Goal: Information Seeking & Learning: Learn about a topic

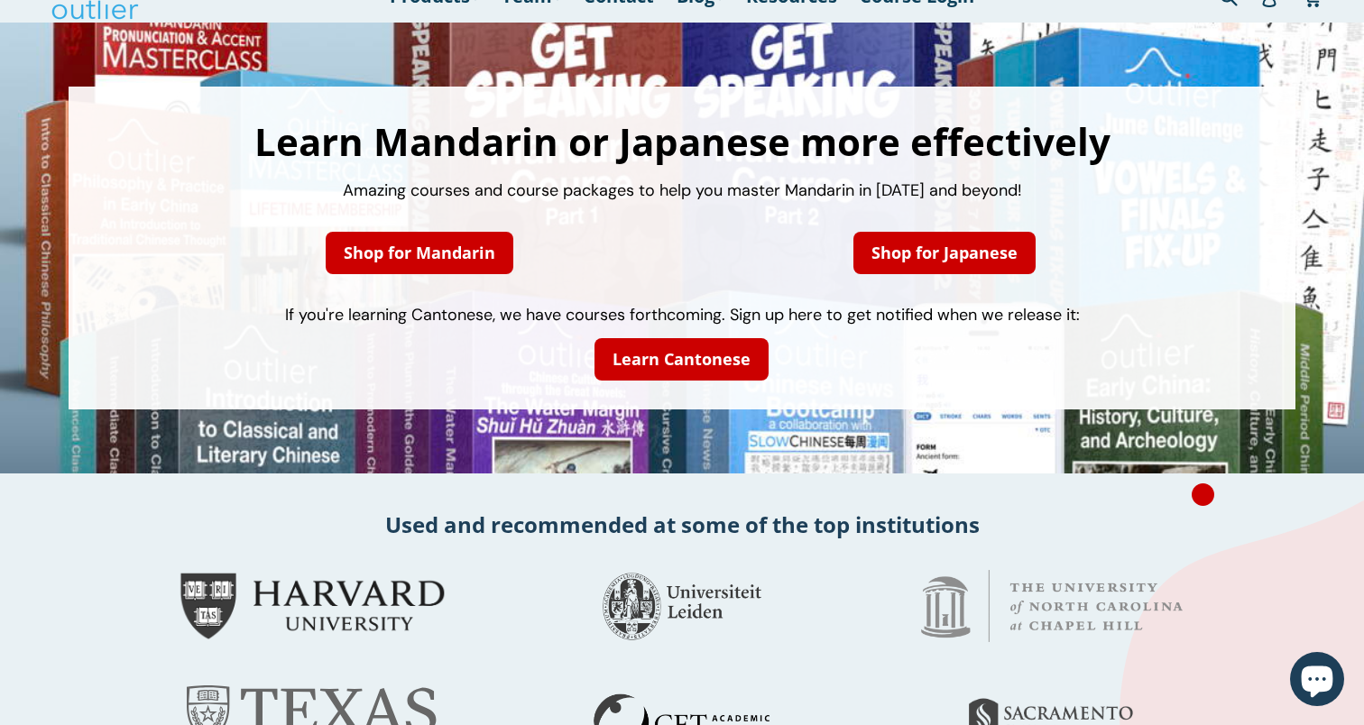
scroll to position [46, 0]
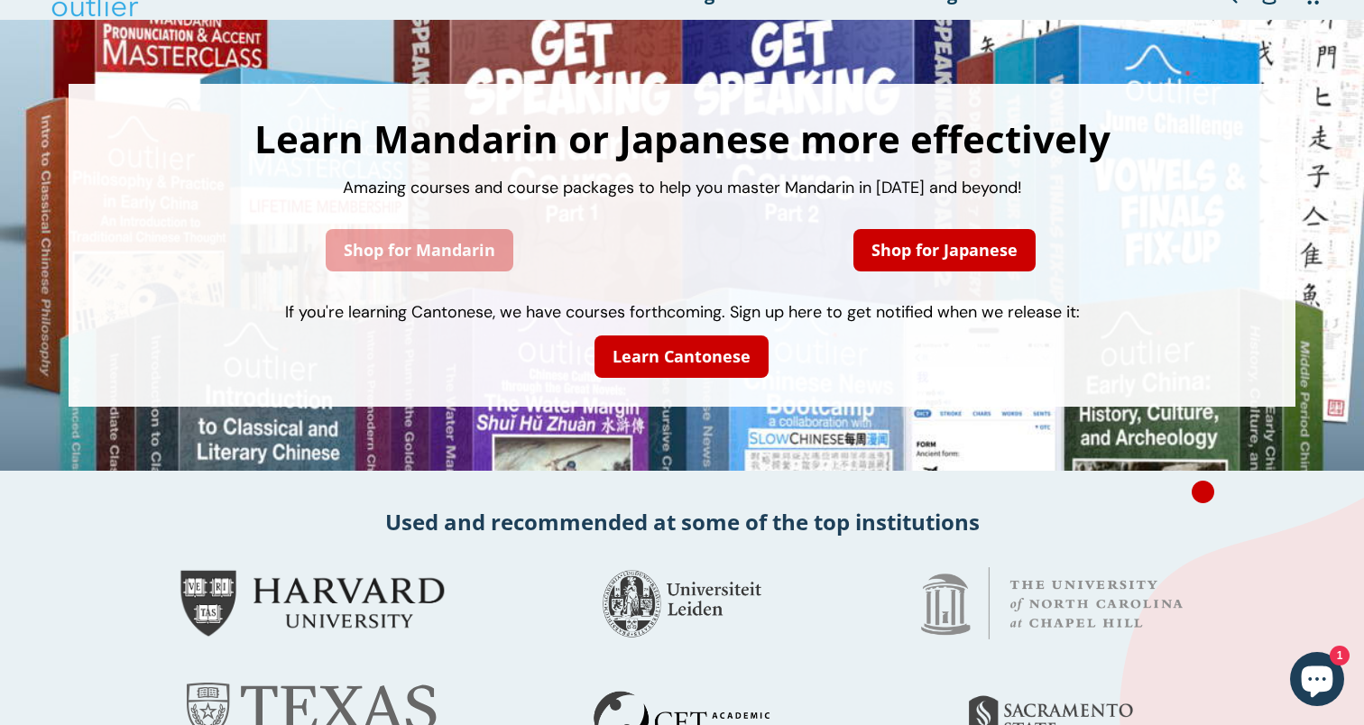
click at [422, 261] on link "Shop for Mandarin" at bounding box center [420, 250] width 188 height 42
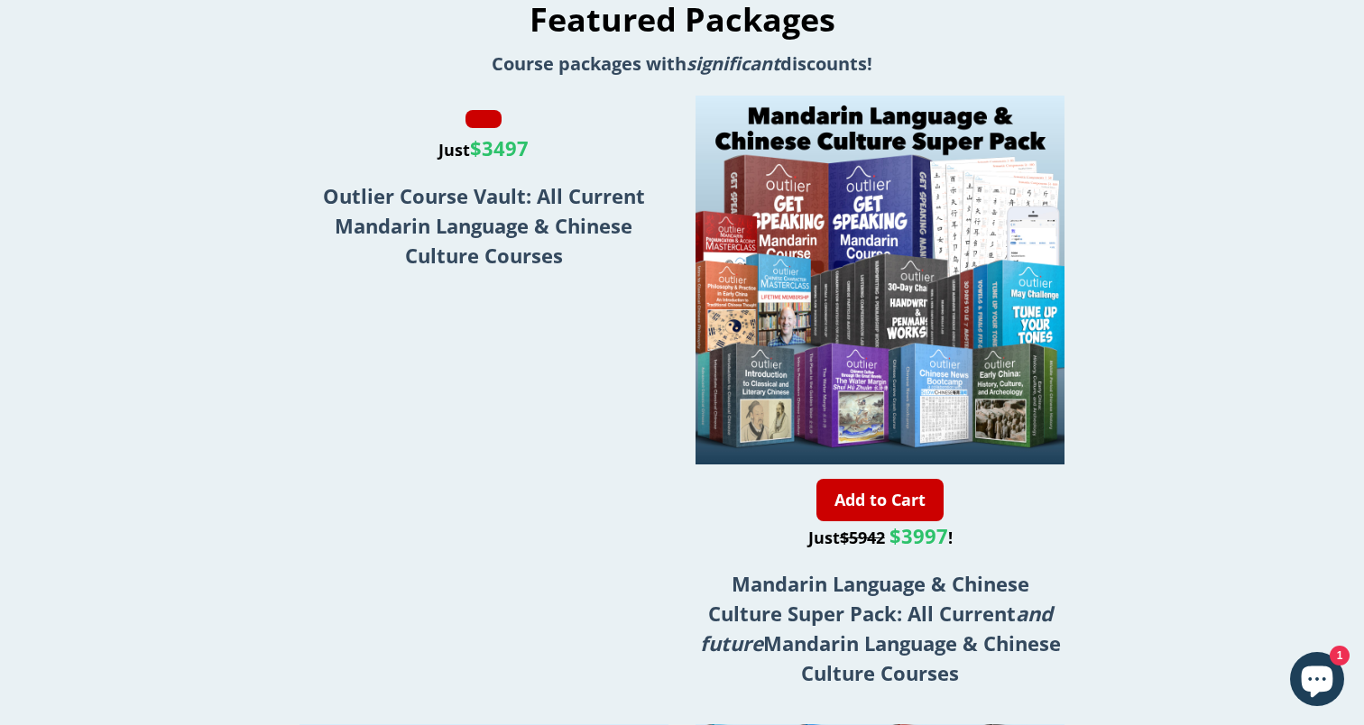
scroll to position [3421, 0]
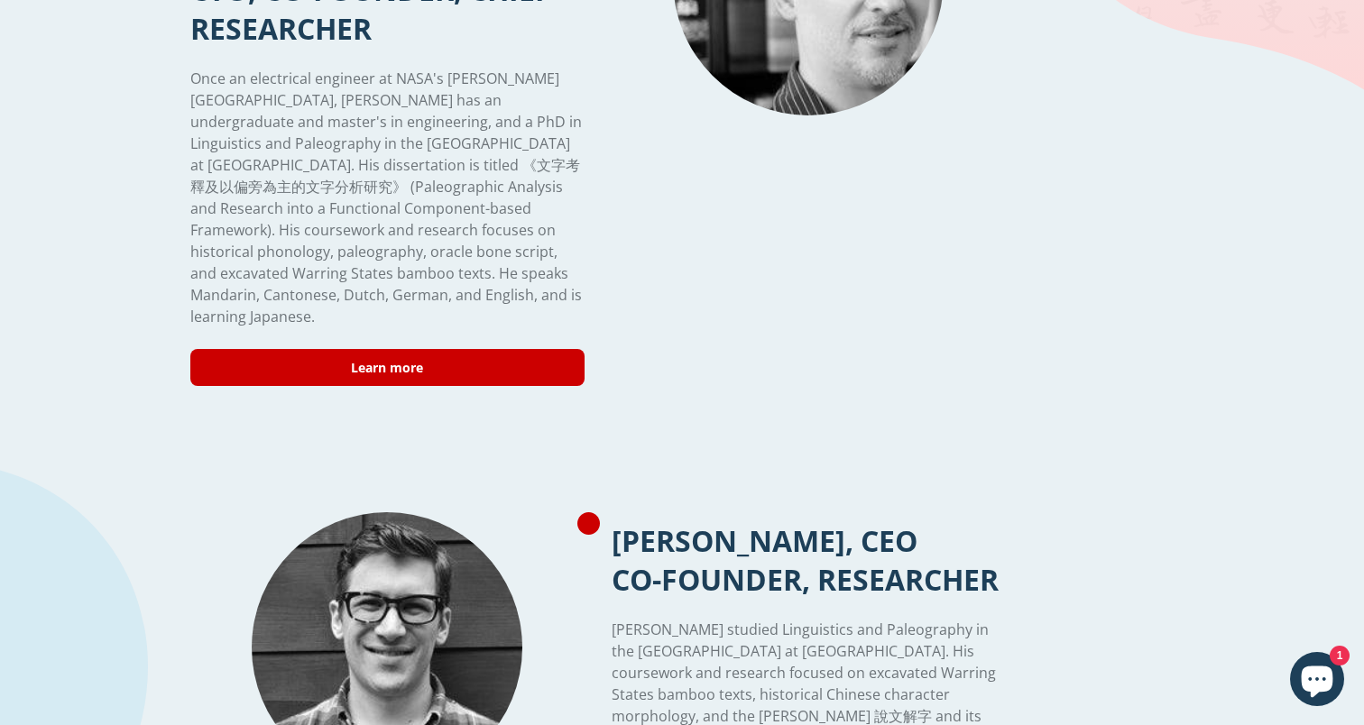
scroll to position [93, 0]
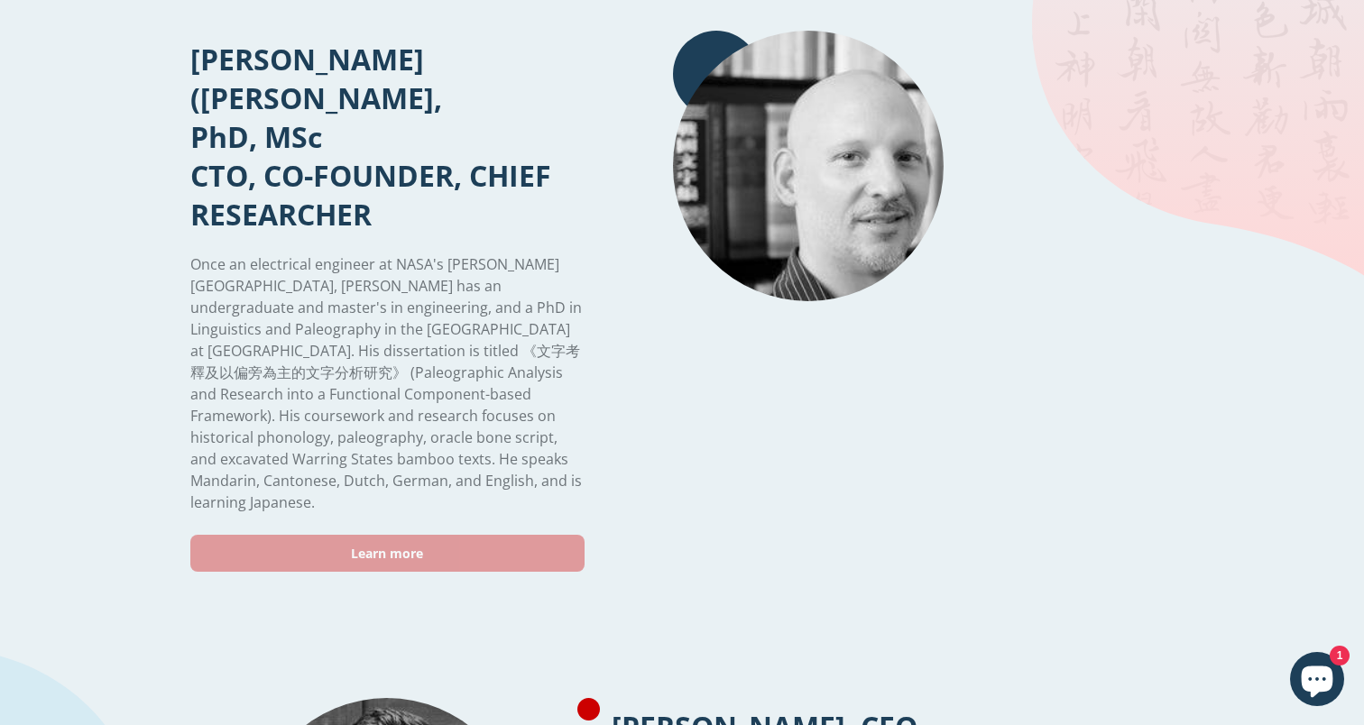
click at [435, 535] on link "Learn more" at bounding box center [387, 553] width 394 height 37
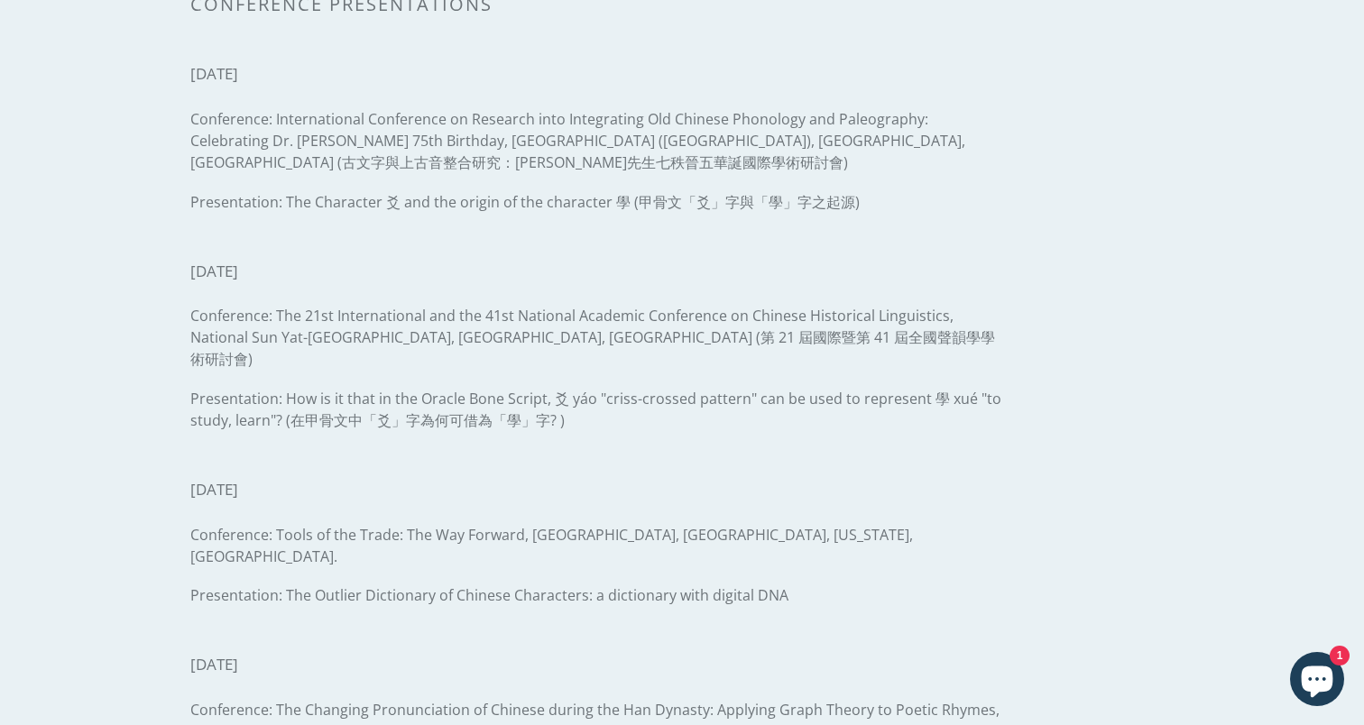
scroll to position [2538, 0]
